Goal: Task Accomplishment & Management: Complete application form

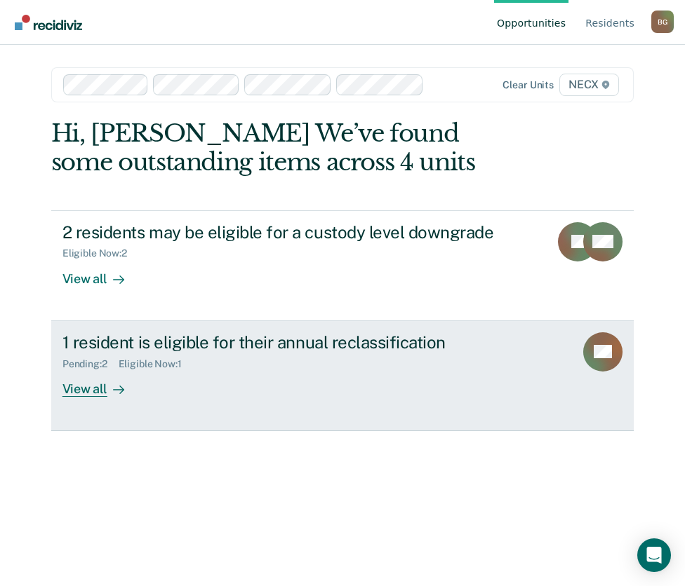
click at [379, 350] on div "1 resident is eligible for their annual reclassification" at bounding box center [308, 343] width 492 height 20
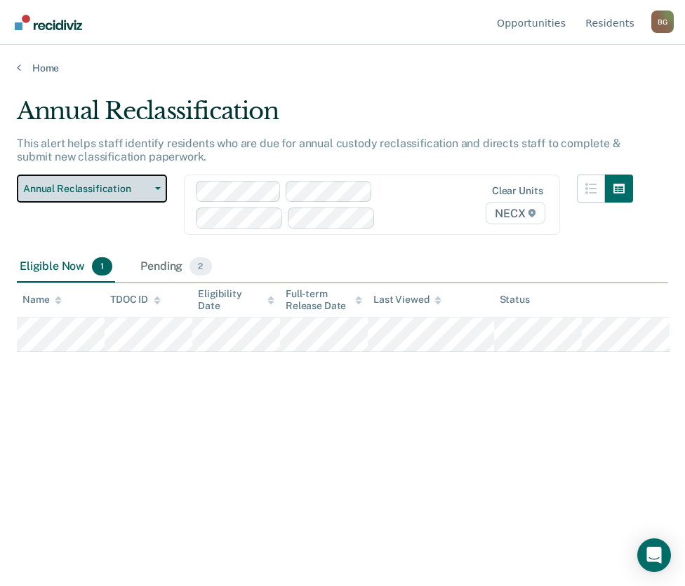
click at [121, 192] on span "Annual Reclassification" at bounding box center [86, 189] width 126 height 12
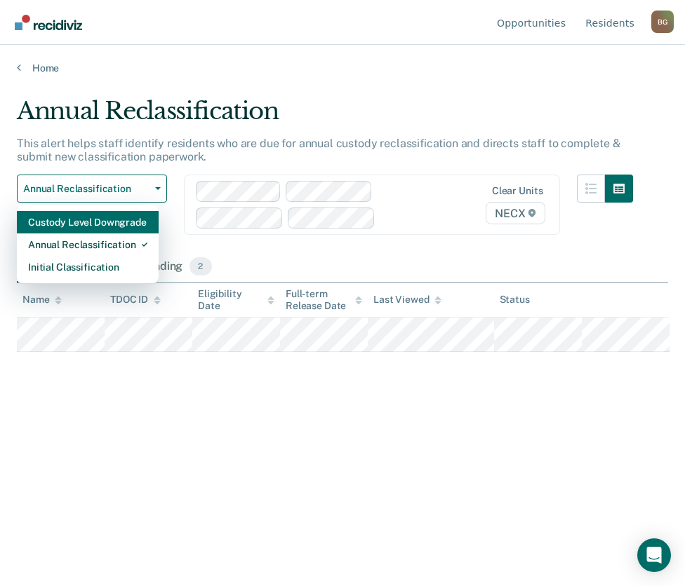
click at [127, 220] on div "Custody Level Downgrade" at bounding box center [87, 222] width 119 height 22
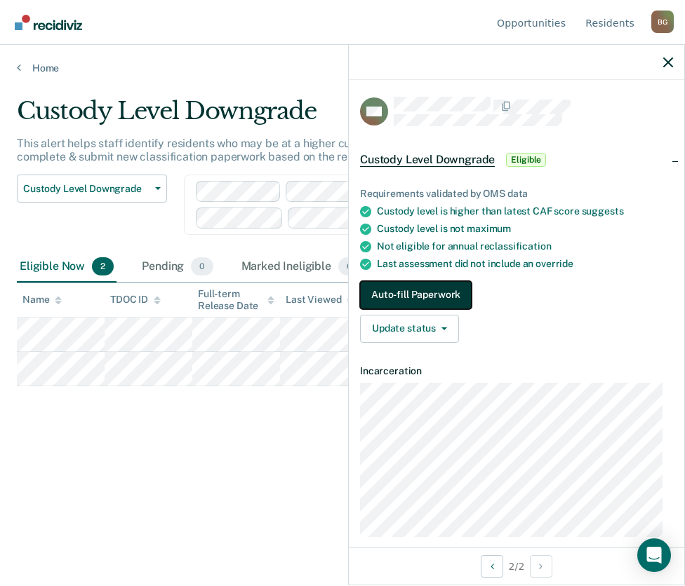
click at [442, 294] on button "Auto-fill Paperwork" at bounding box center [416, 295] width 112 height 28
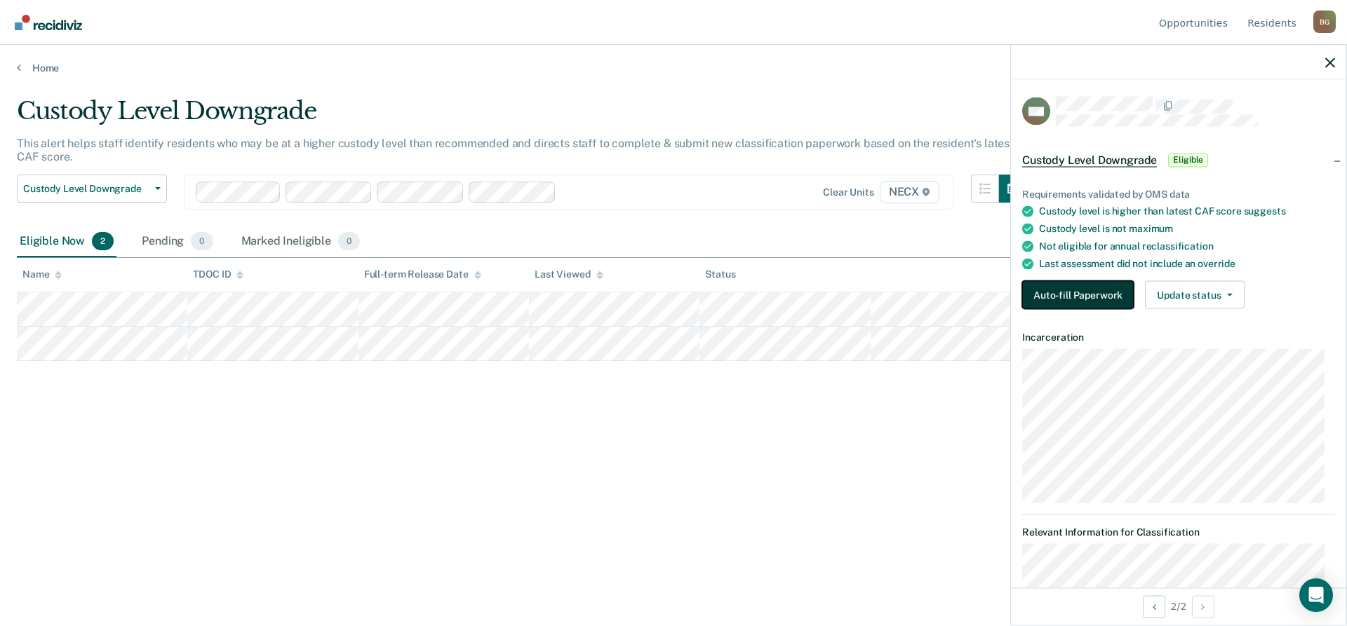
click at [684, 298] on button "Auto-fill Paperwork" at bounding box center [1078, 295] width 112 height 28
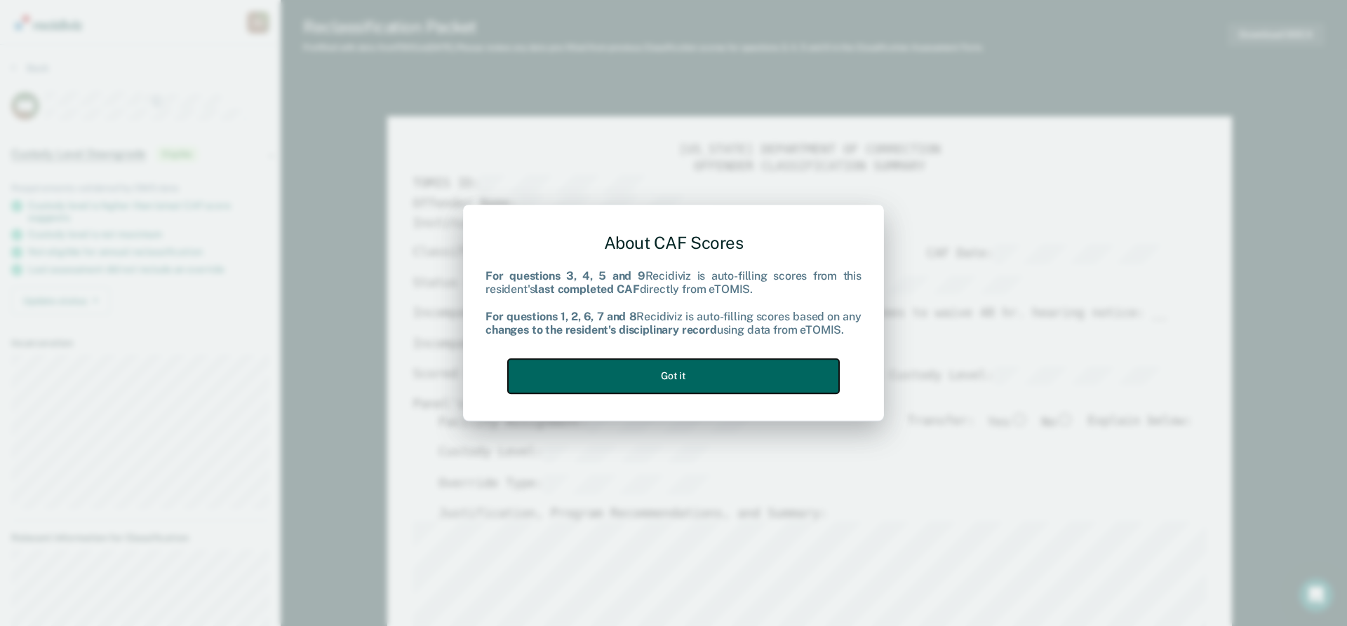
click at [684, 373] on button "Got it" at bounding box center [673, 376] width 331 height 34
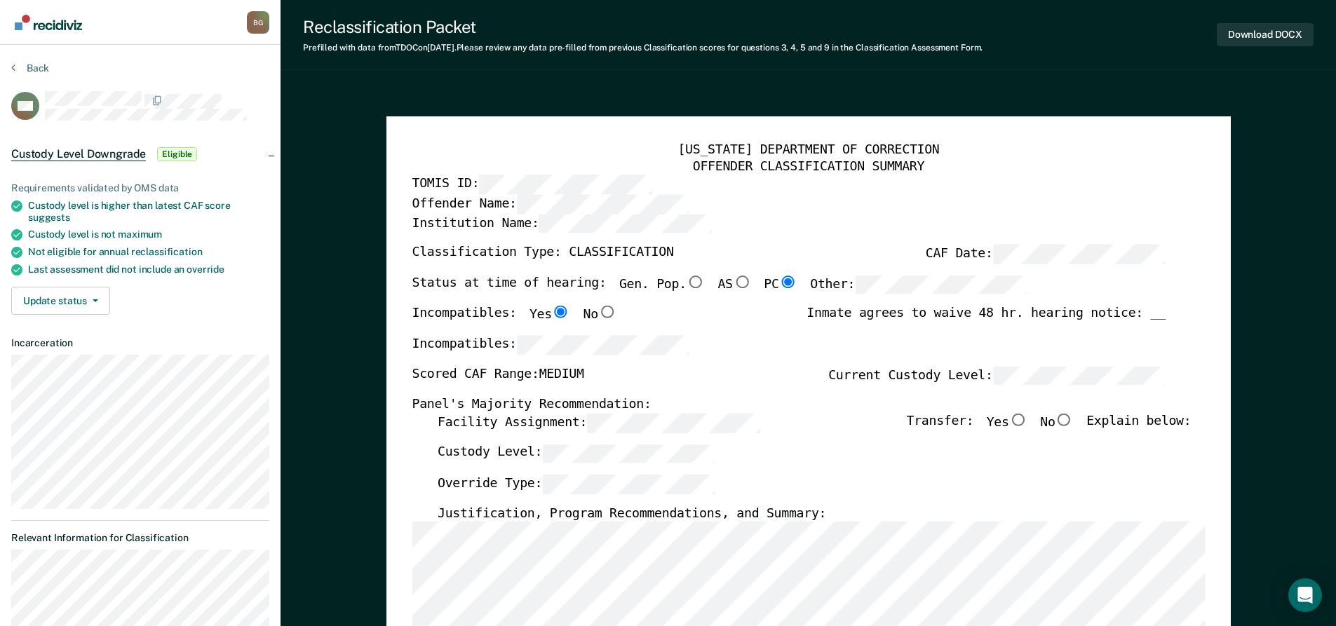
click at [684, 422] on input "No" at bounding box center [1064, 420] width 18 height 13
type textarea "x"
radio input "true"
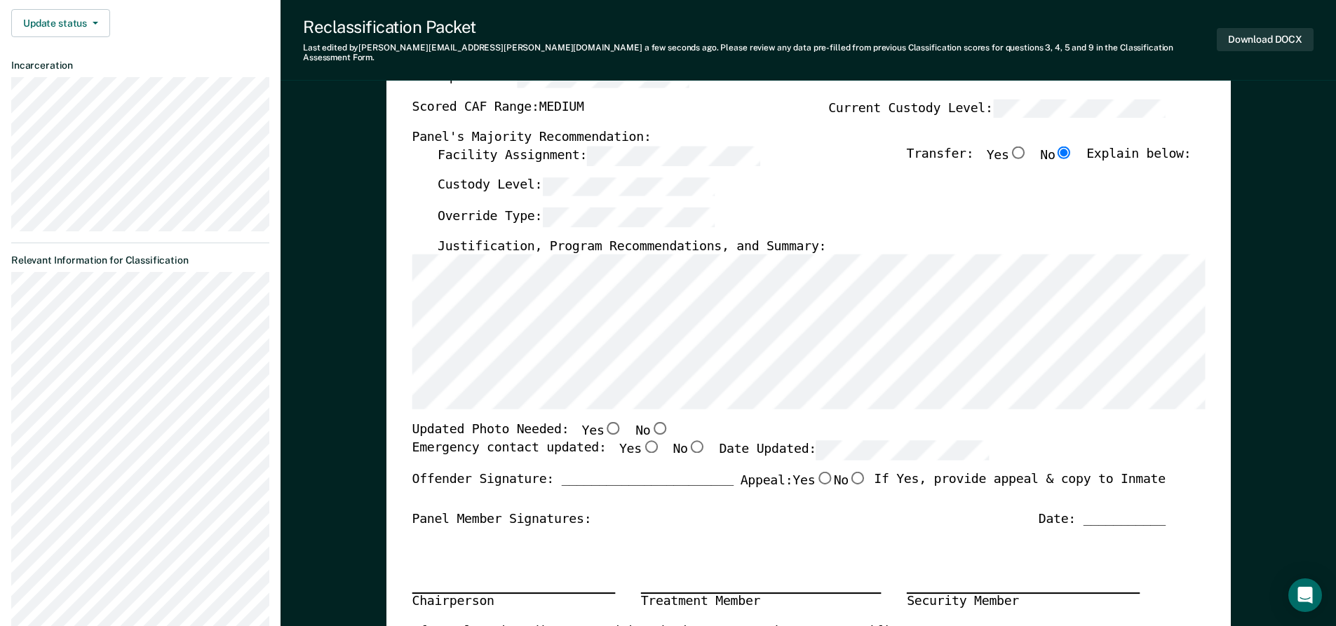
scroll to position [281, 0]
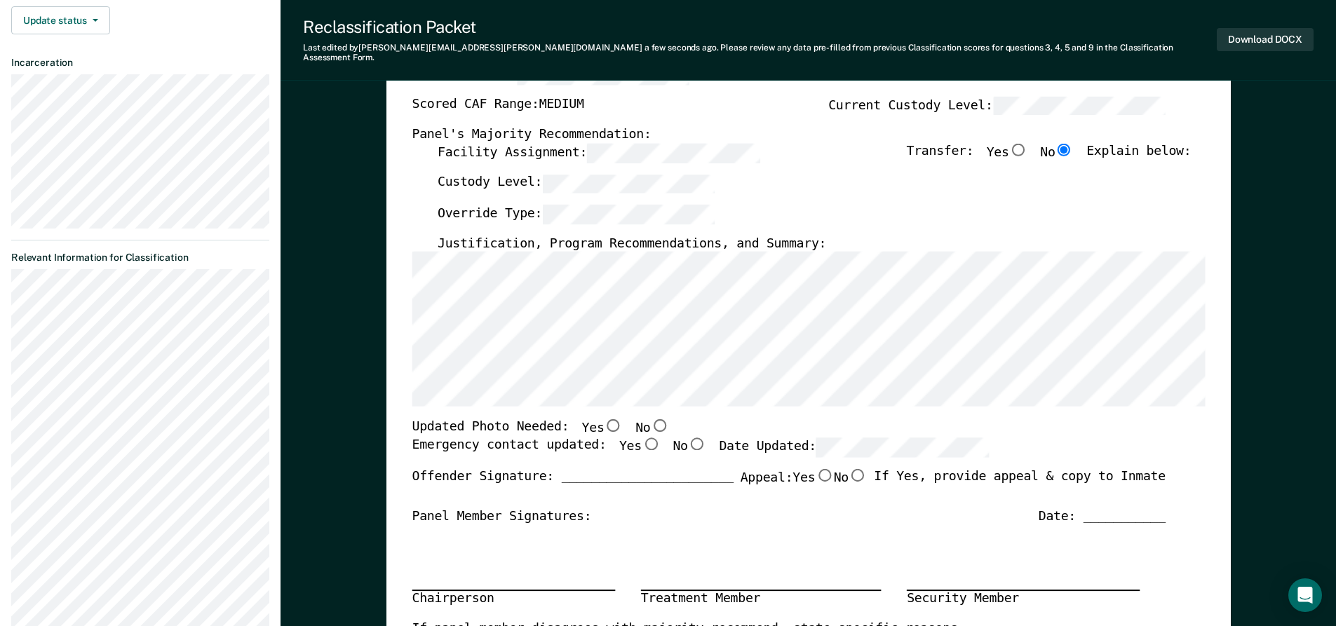
click at [604, 420] on input "Yes" at bounding box center [613, 426] width 18 height 13
type textarea "x"
radio input "true"
click at [641, 438] on input "Yes" at bounding box center [650, 444] width 18 height 13
type textarea "x"
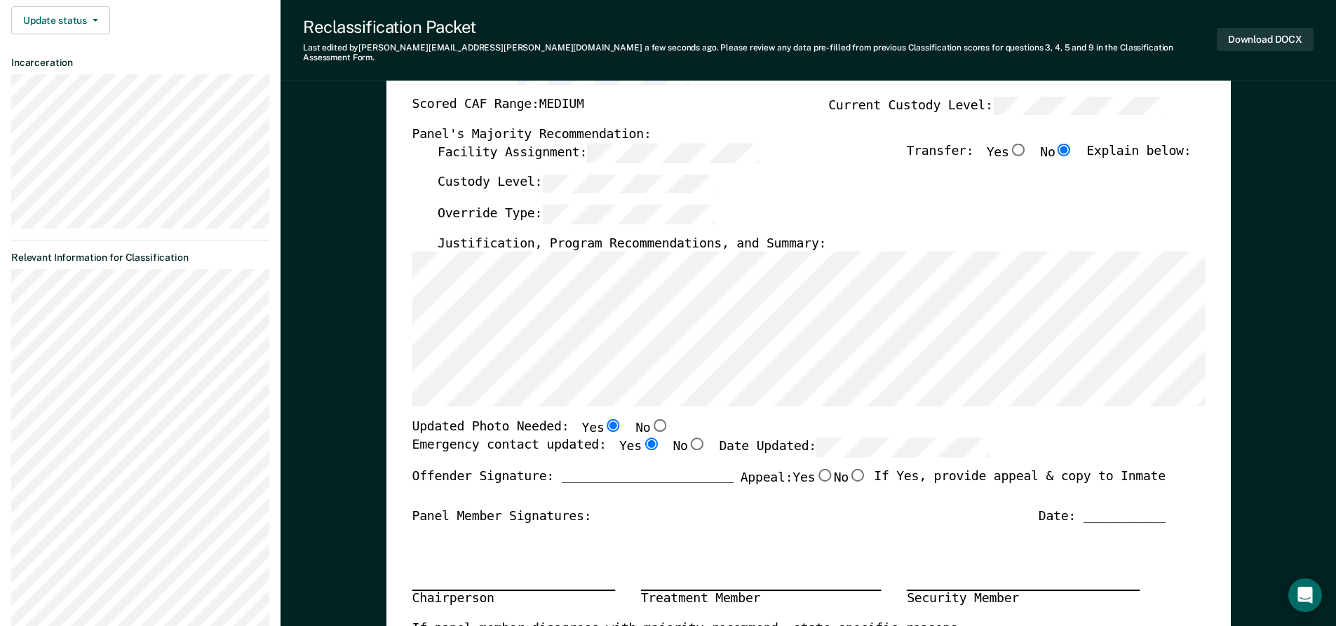
radio input "true"
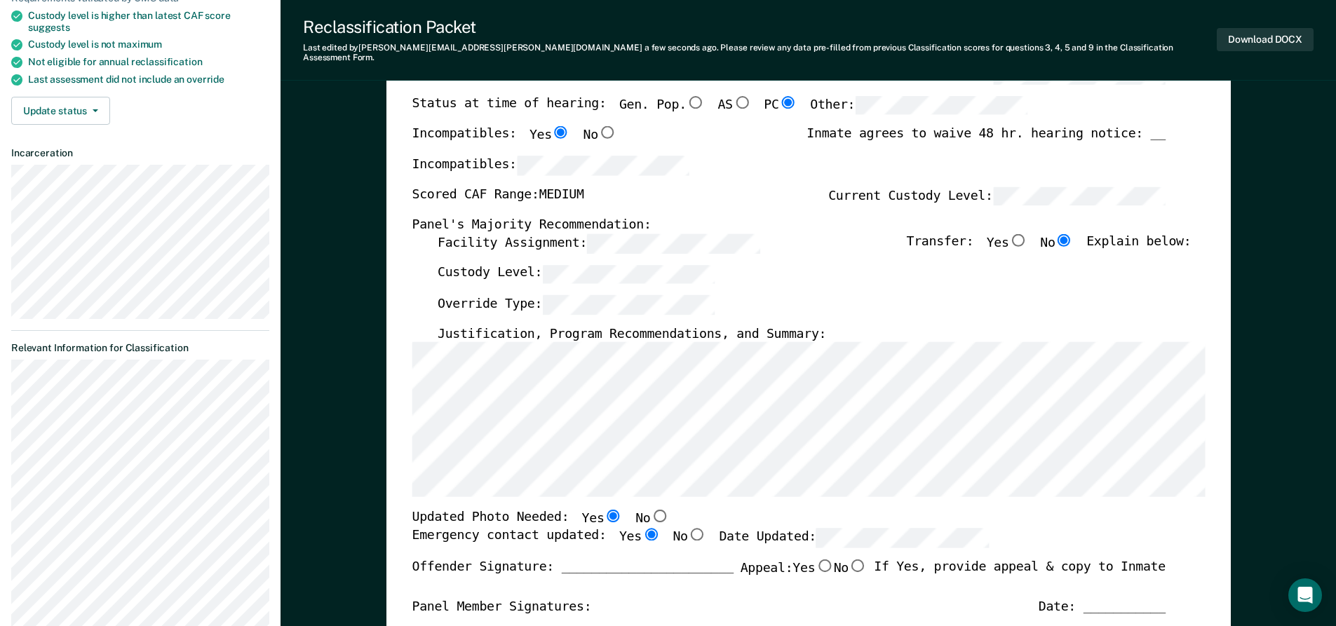
scroll to position [0, 0]
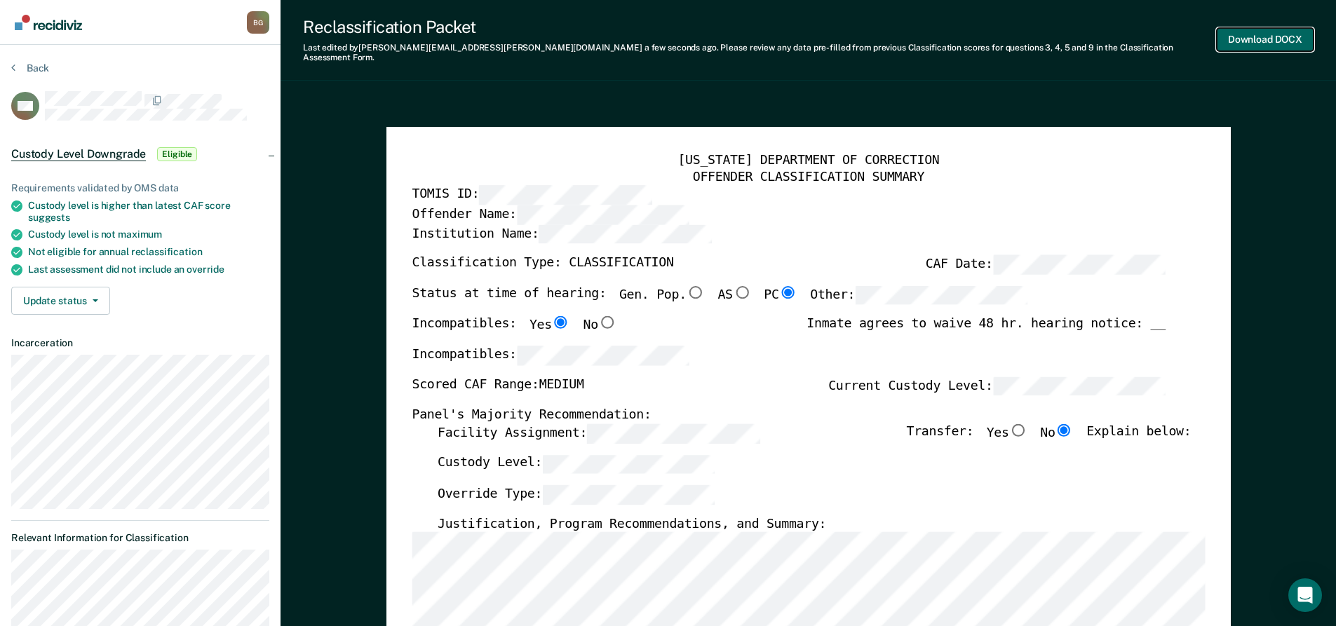
click at [684, 43] on button "Download DOCX" at bounding box center [1265, 39] width 97 height 23
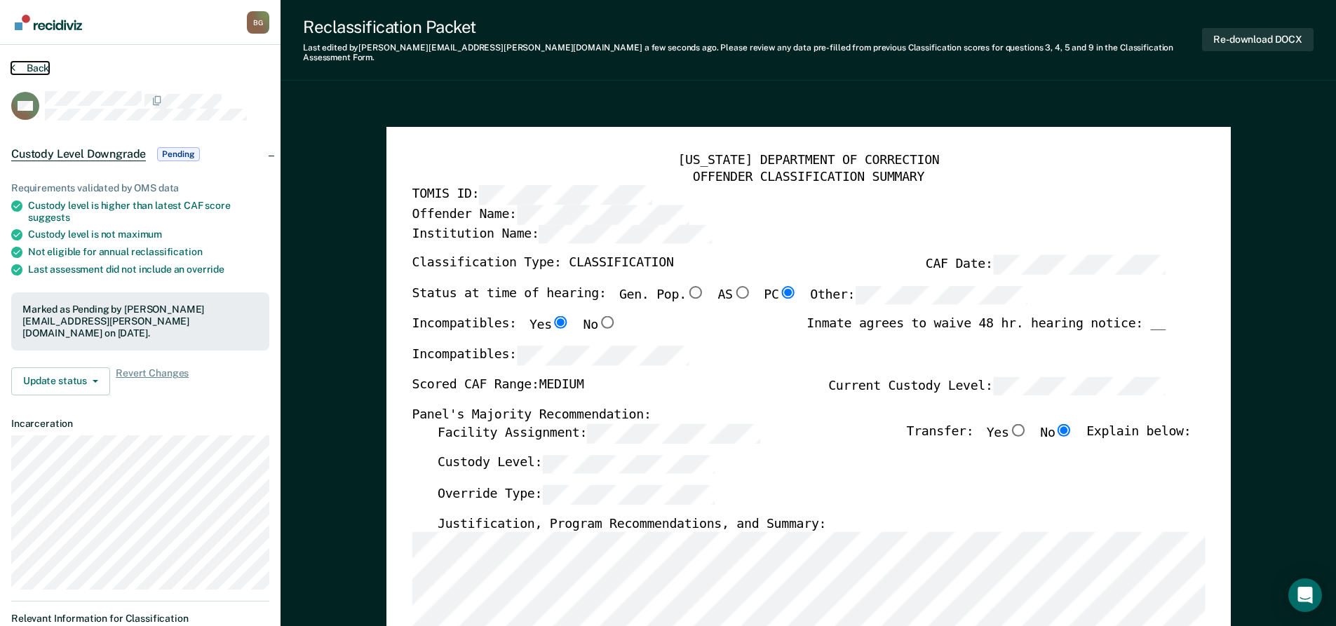
click at [39, 65] on button "Back" at bounding box center [30, 68] width 38 height 13
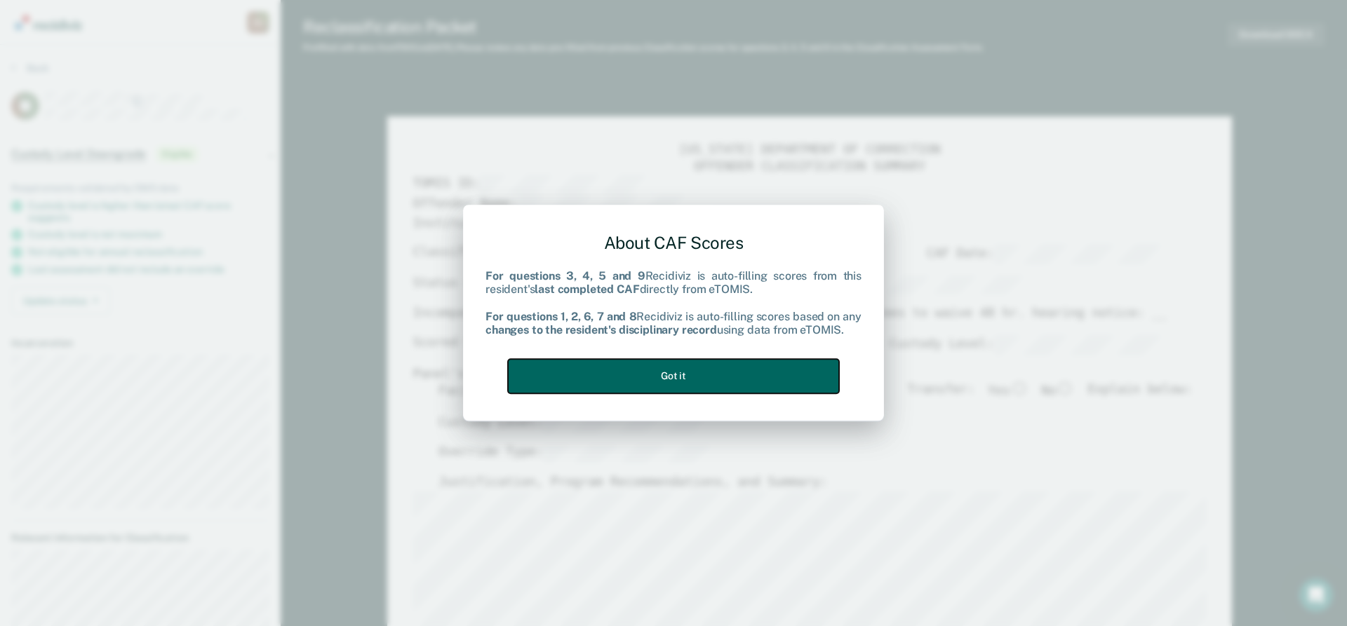
click at [672, 382] on button "Got it" at bounding box center [673, 376] width 331 height 34
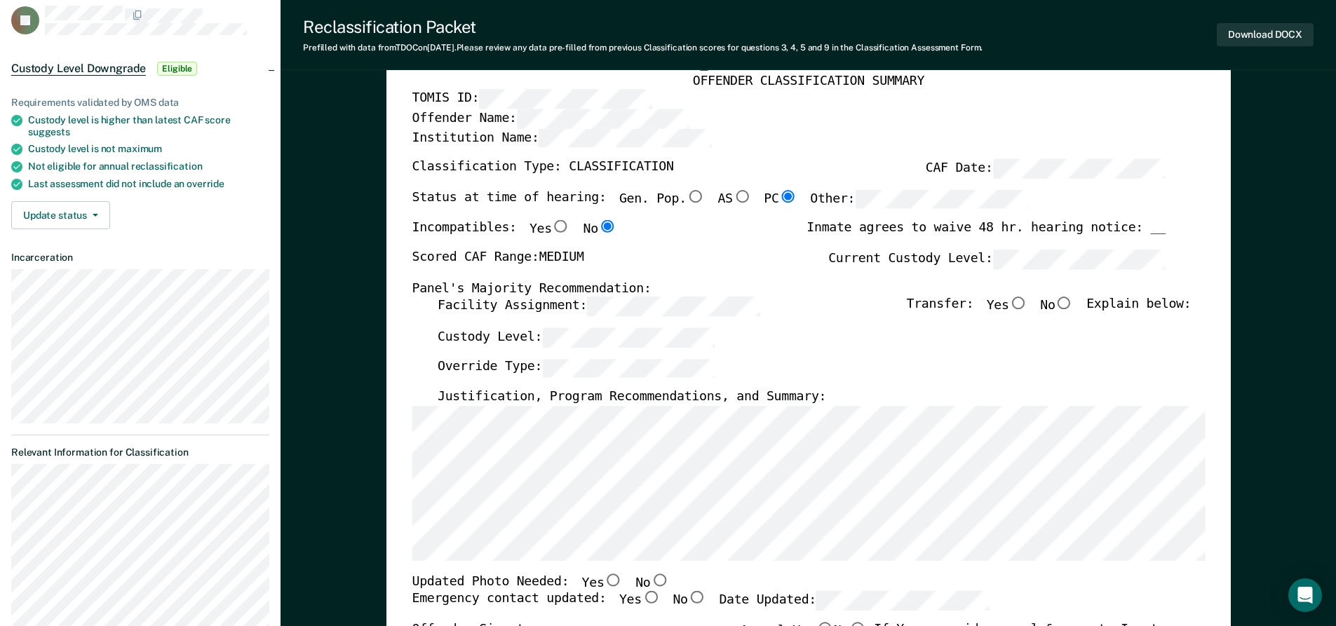
scroll to position [70, 0]
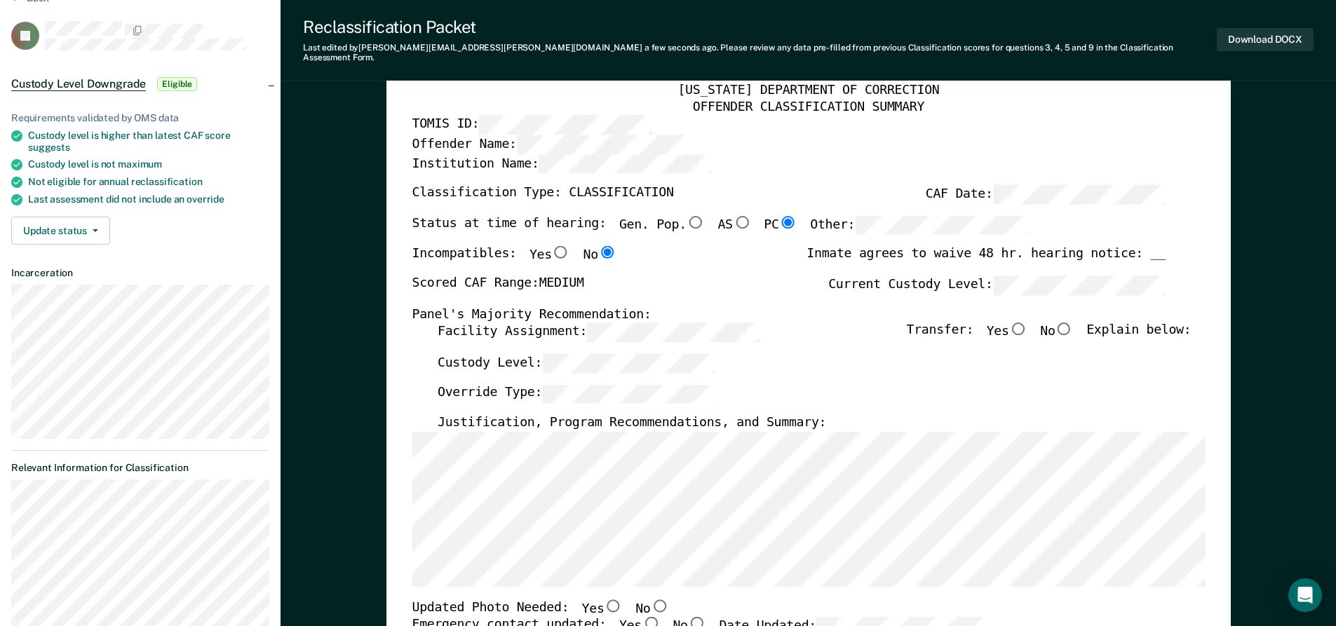
click at [684, 323] on input "No" at bounding box center [1064, 329] width 18 height 13
type textarea "x"
radio input "true"
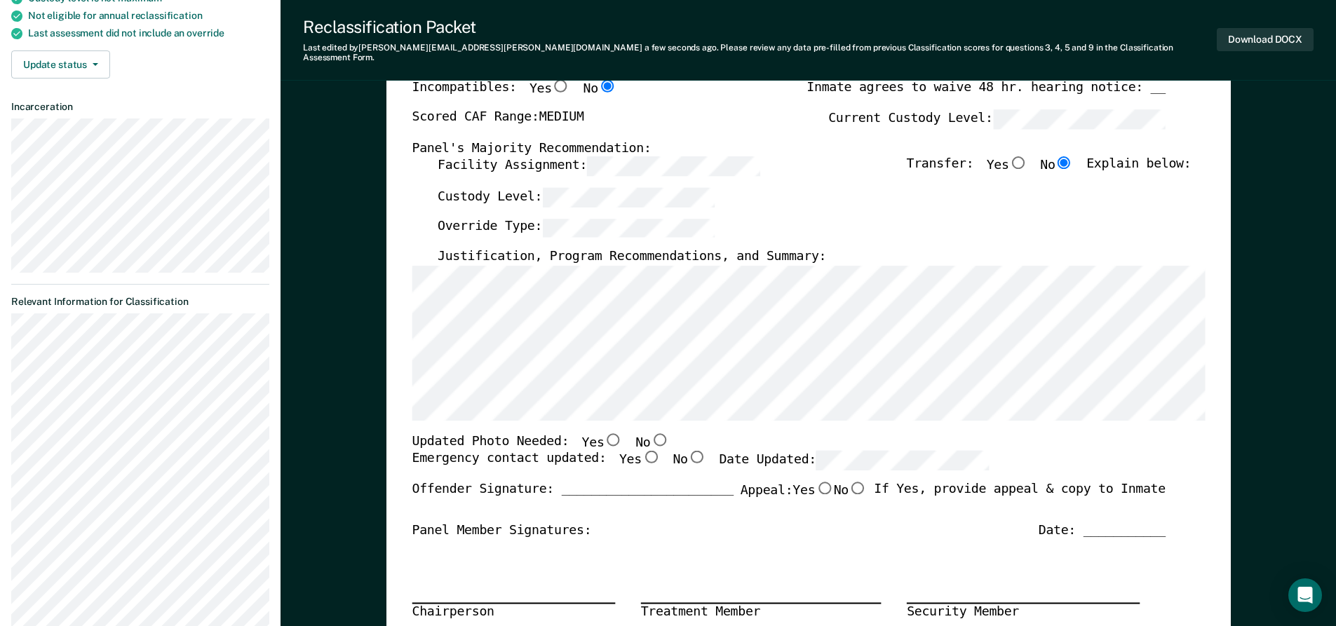
scroll to position [351, 0]
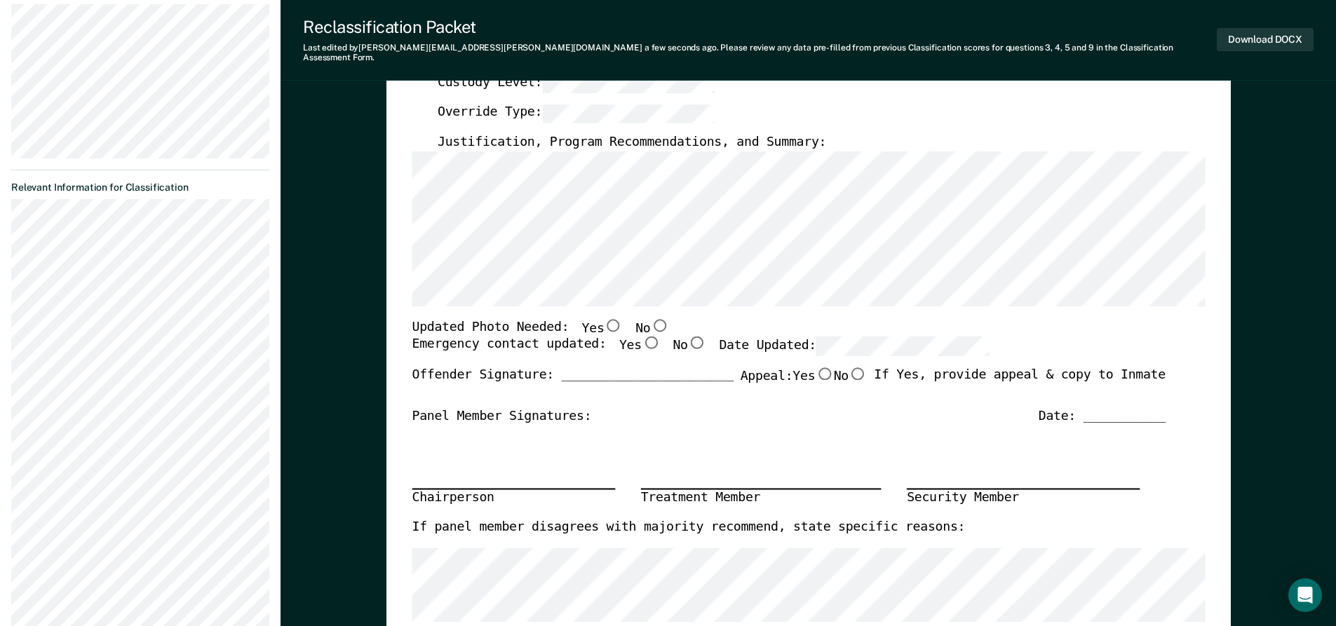
click at [650, 318] on input "No" at bounding box center [659, 324] width 18 height 13
type textarea "x"
radio input "true"
click at [641, 337] on input "Yes" at bounding box center [650, 343] width 18 height 13
type textarea "x"
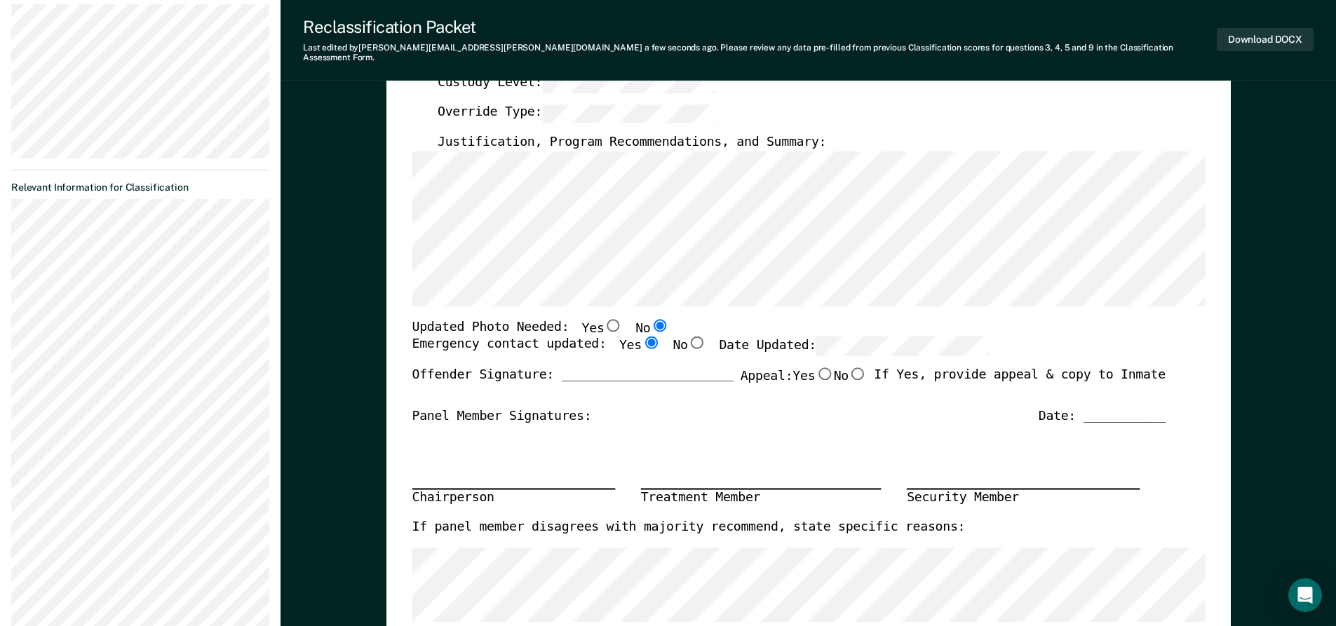
radio input "true"
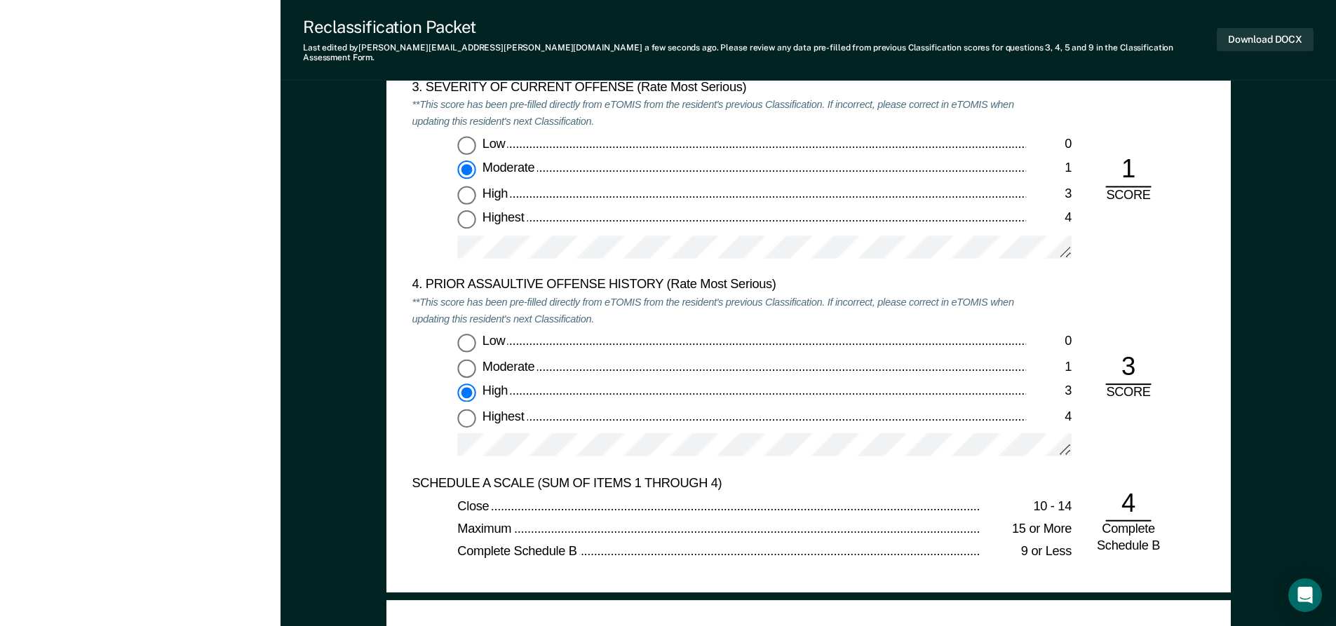
scroll to position [1613, 0]
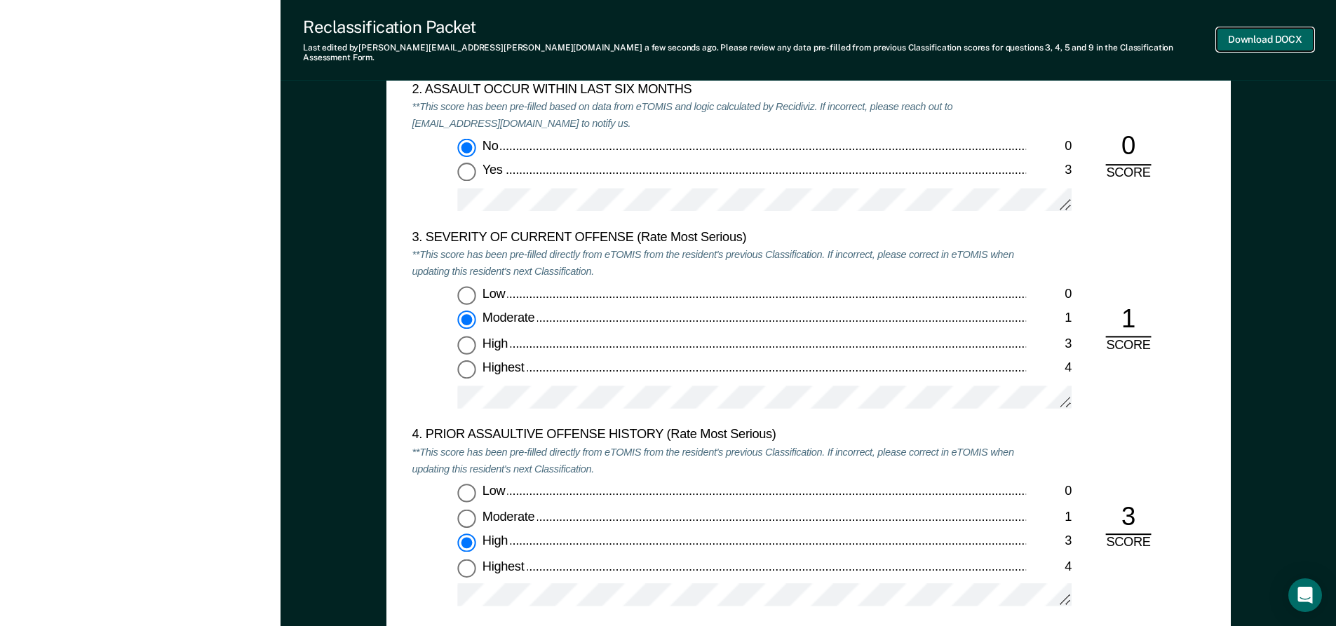
click at [684, 39] on button "Download DOCX" at bounding box center [1265, 39] width 97 height 23
type textarea "x"
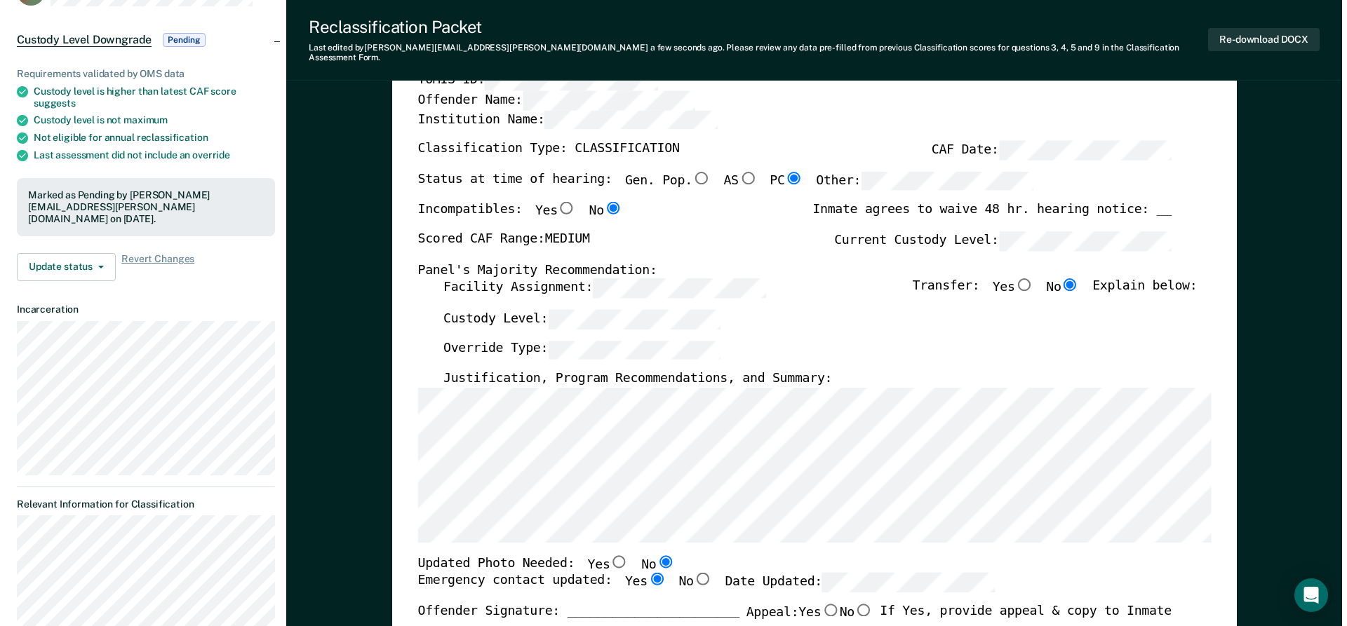
scroll to position [0, 0]
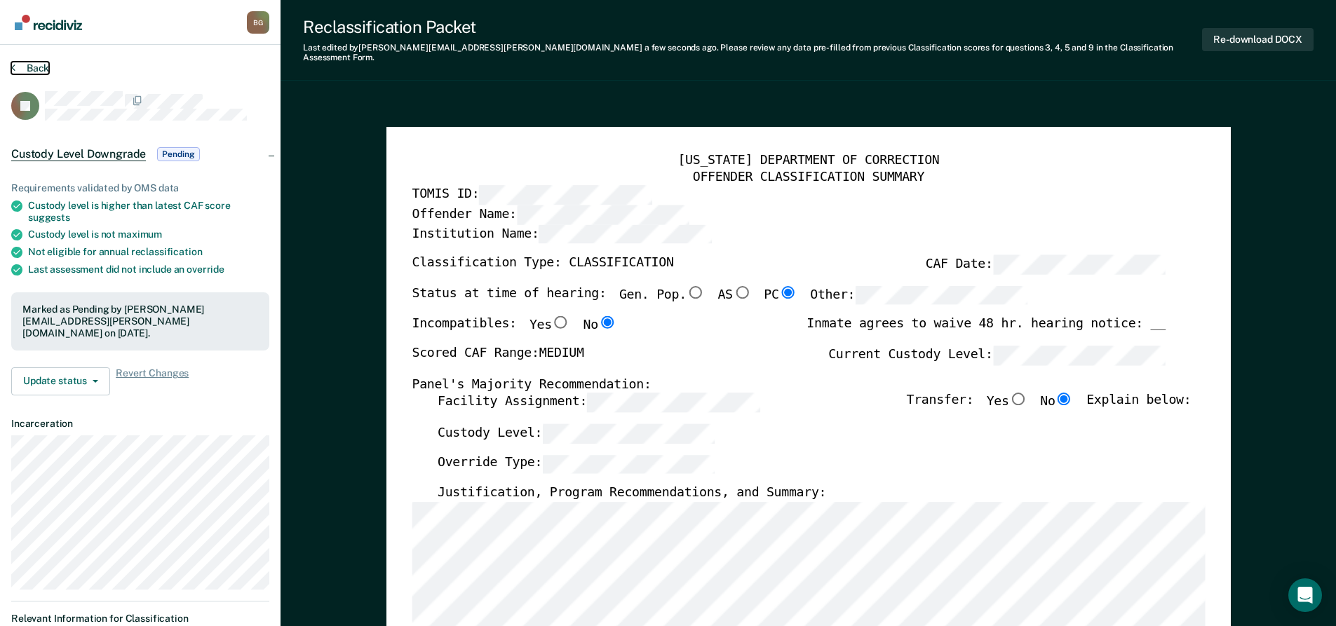
click at [44, 66] on button "Back" at bounding box center [30, 68] width 38 height 13
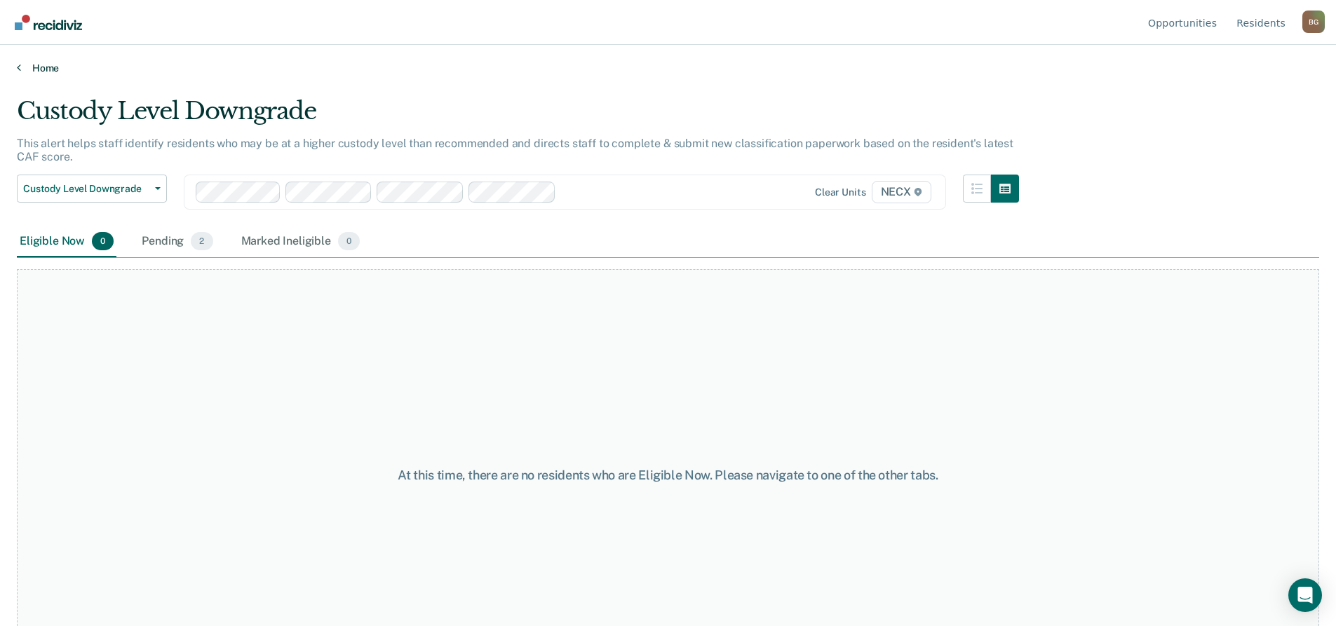
click at [36, 69] on link "Home" at bounding box center [668, 68] width 1303 height 13
